Goal: Task Accomplishment & Management: Use online tool/utility

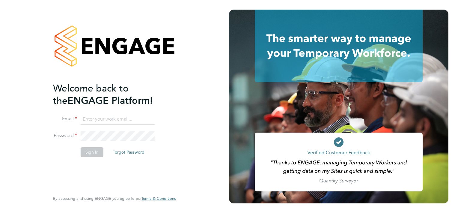
click at [94, 117] on input at bounding box center [118, 119] width 74 height 11
paste input "BEPayroll@ngagerecruitment.com"
type input "BEPayroll@ngagerecruitment.com"
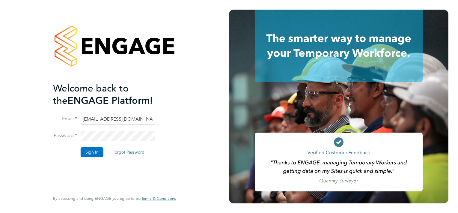
click at [89, 153] on button "Sign In" at bounding box center [92, 152] width 23 height 10
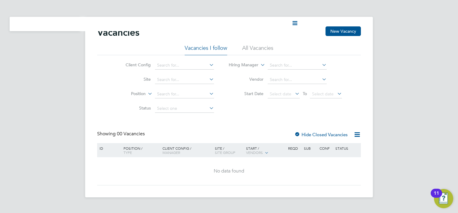
click at [124, 97] on li "Position" at bounding box center [165, 94] width 113 height 14
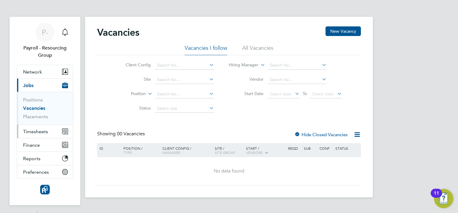
click at [40, 132] on span "Timesheets" at bounding box center [35, 132] width 25 height 6
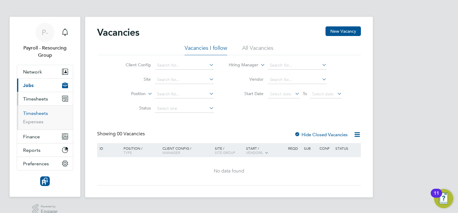
click at [36, 114] on link "Timesheets" at bounding box center [35, 113] width 25 height 6
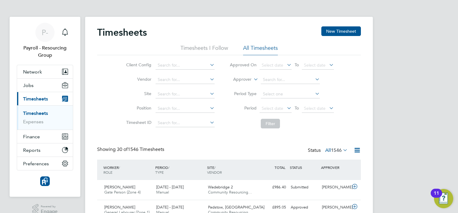
click at [358, 149] on icon at bounding box center [356, 149] width 7 height 7
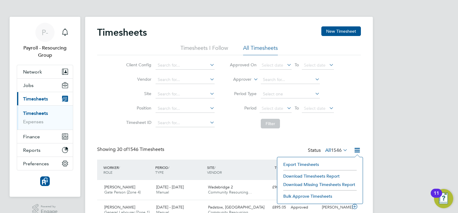
click at [323, 174] on li "Download Timesheets Report" at bounding box center [319, 176] width 79 height 8
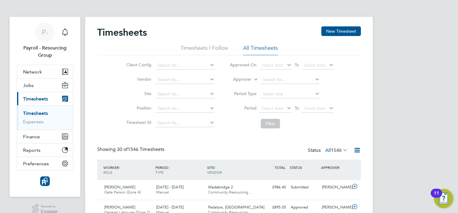
drag, startPoint x: 291, startPoint y: 128, endPoint x: 303, endPoint y: 127, distance: 12.6
click at [291, 128] on li "Filter" at bounding box center [281, 124] width 119 height 16
click at [47, 32] on span "P-" at bounding box center [45, 32] width 7 height 8
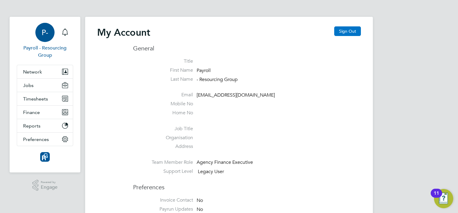
click at [348, 32] on button "Sign Out" at bounding box center [347, 31] width 27 height 10
